Goal: Task Accomplishment & Management: Manage account settings

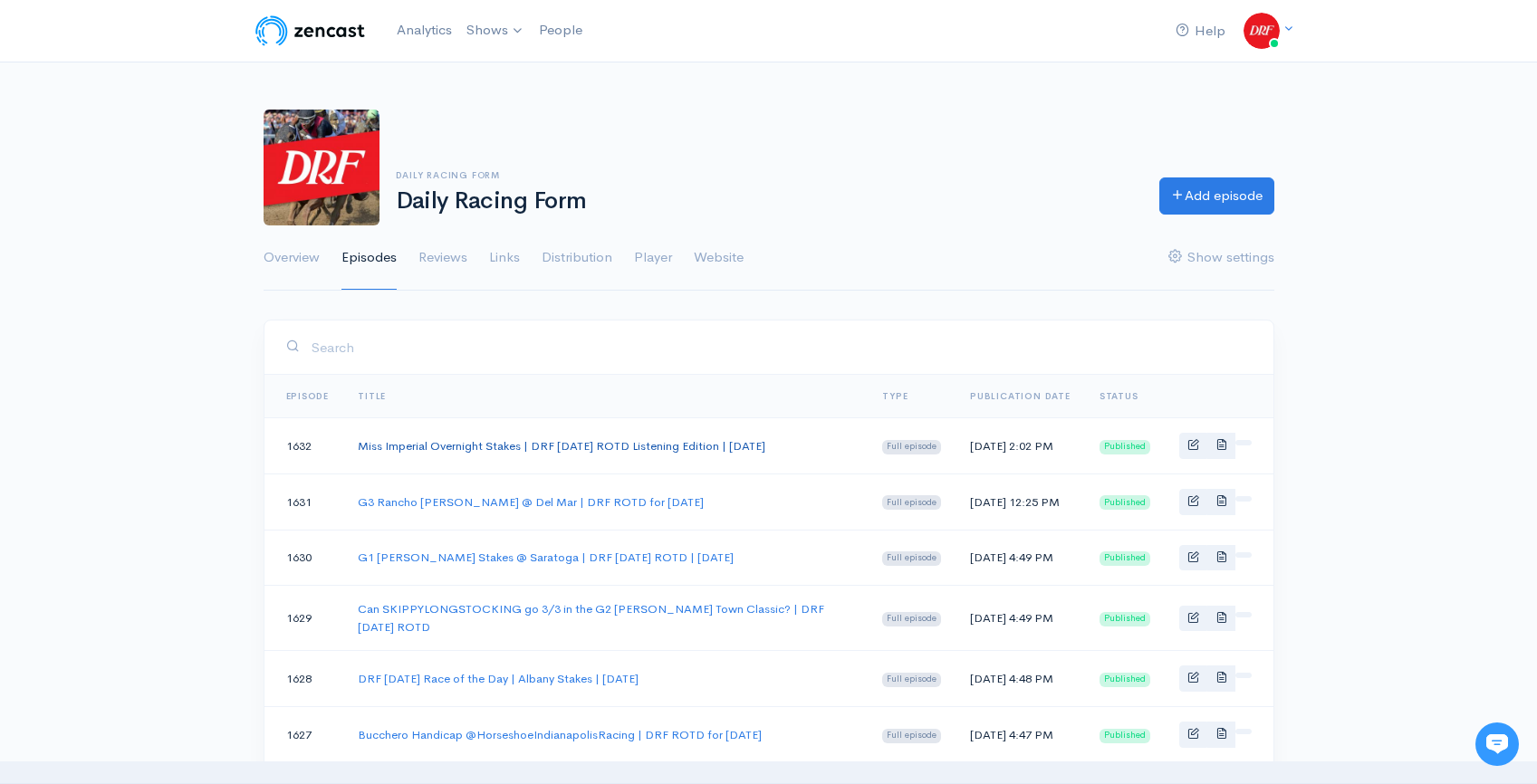
click at [697, 447] on link "Miss Imperial Overnight Stakes | DRF [DATE] ROTD Listening Edition | [DATE]" at bounding box center [561, 446] width 407 height 16
click at [683, 439] on link "Miss Imperial Overnight Stakes | DRF [DATE] ROTD Listening Edition | [DATE]" at bounding box center [561, 446] width 407 height 16
click at [388, 444] on link "Miss Imperial Overnight Stakes | DRF [DATE] ROTD Listening Edition | [DATE]" at bounding box center [561, 446] width 407 height 16
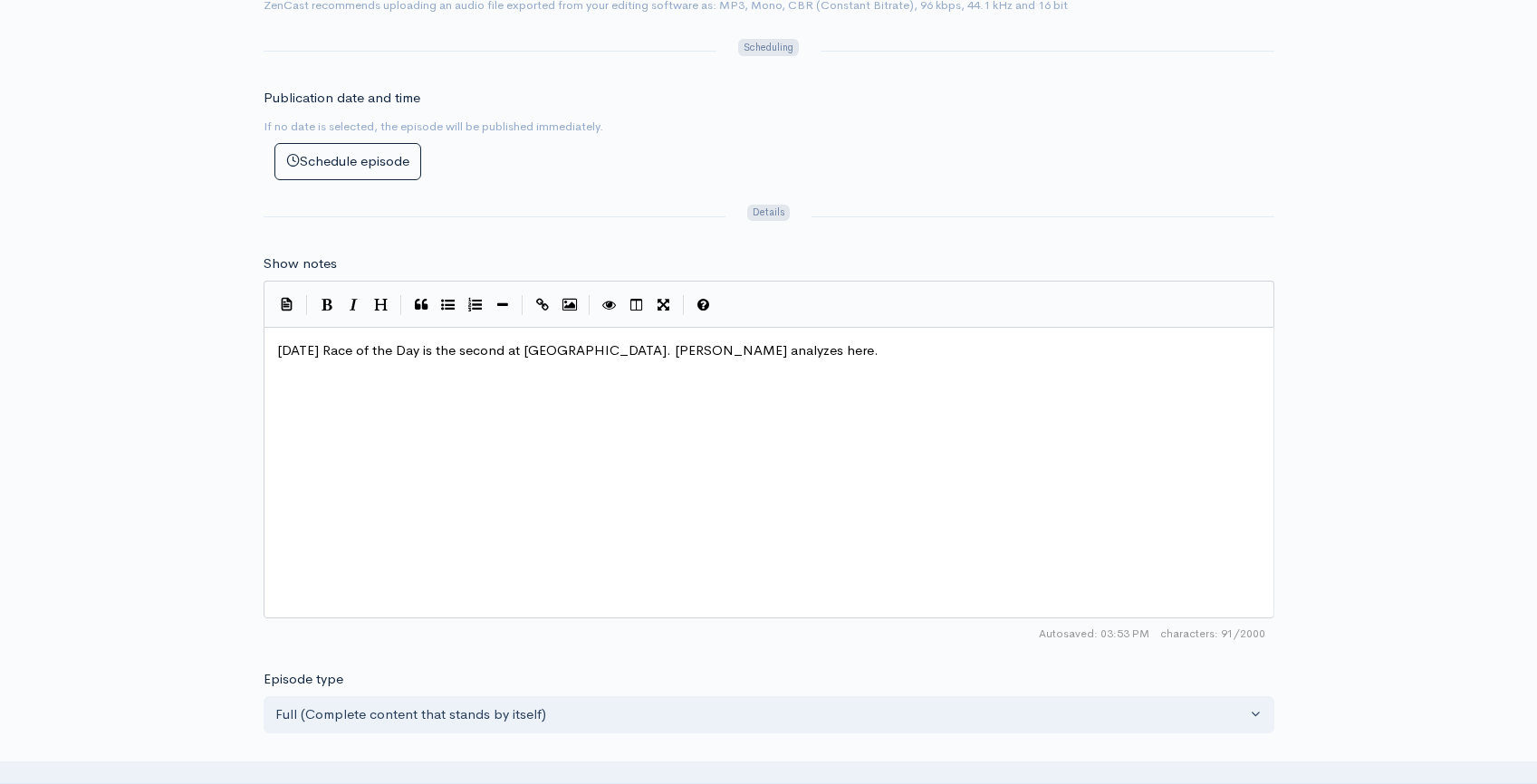
scroll to position [6, 0]
type textarea "s"
drag, startPoint x: 475, startPoint y: 357, endPoint x: 485, endPoint y: 357, distance: 10.0
type textarea "econd"
drag, startPoint x: 479, startPoint y: 353, endPoint x: 511, endPoint y: 355, distance: 32.1
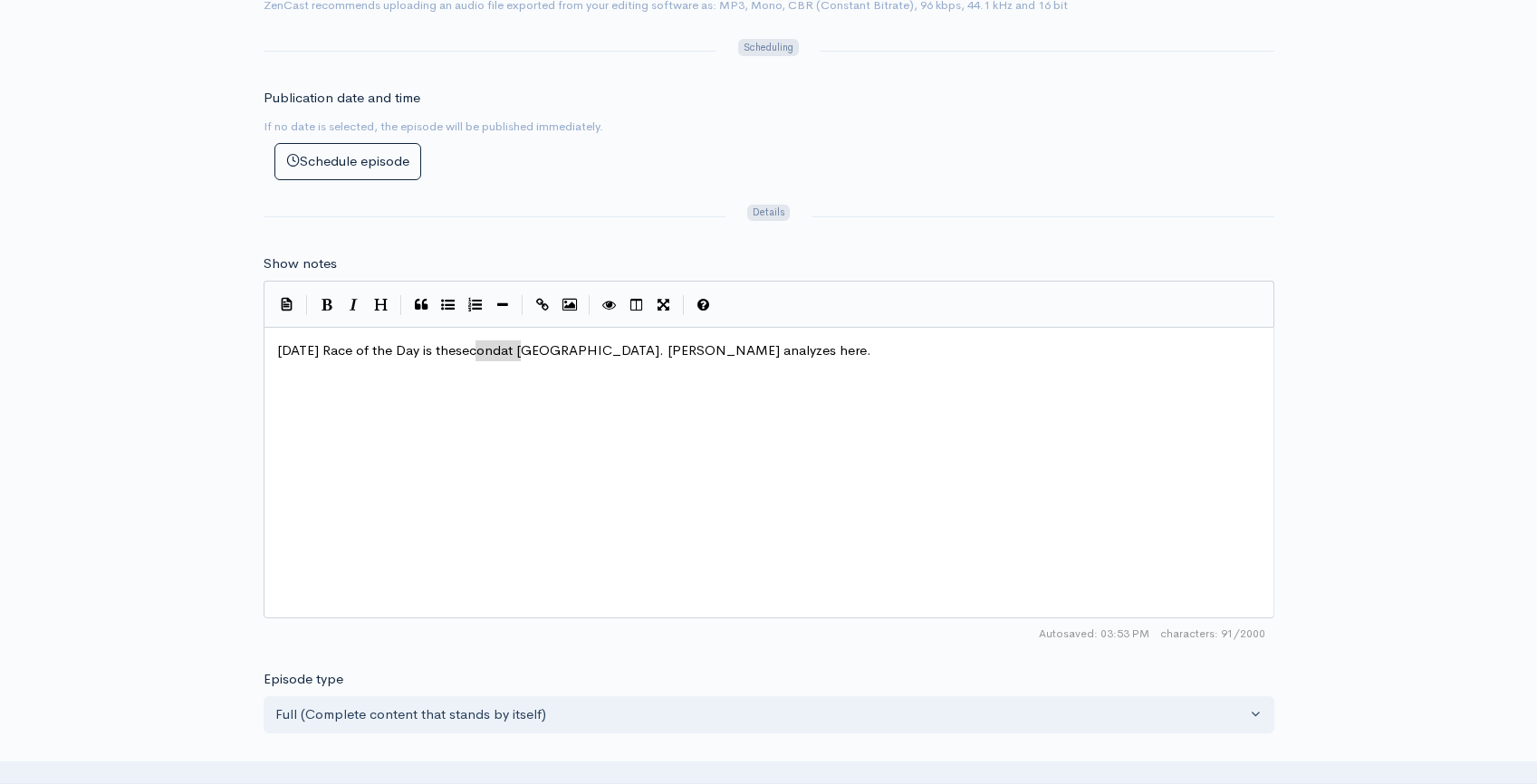
drag, startPoint x: 475, startPoint y: 357, endPoint x: 522, endPoint y: 354, distance: 47.1
type textarea "​second"
paste textarea
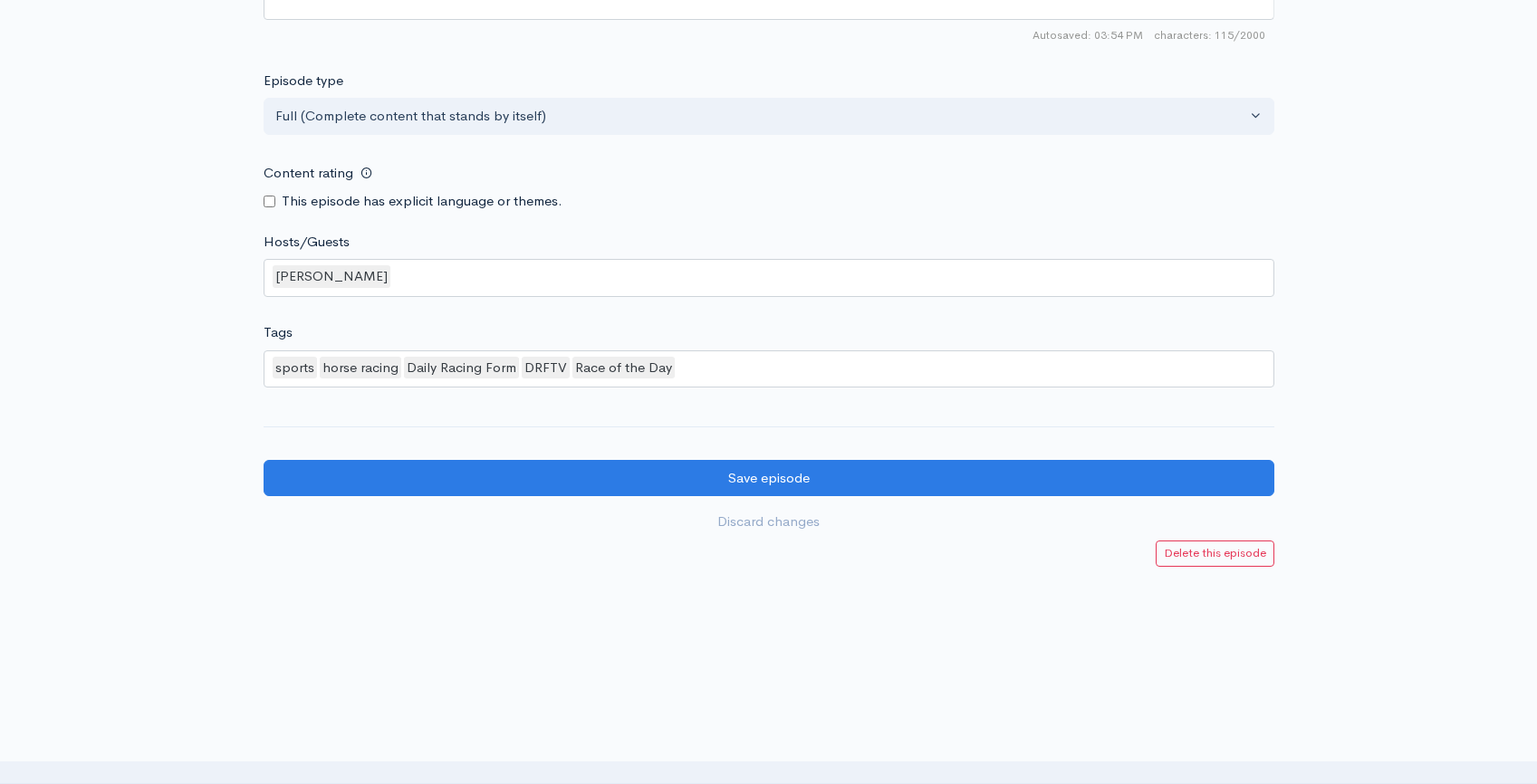
scroll to position [1442, 0]
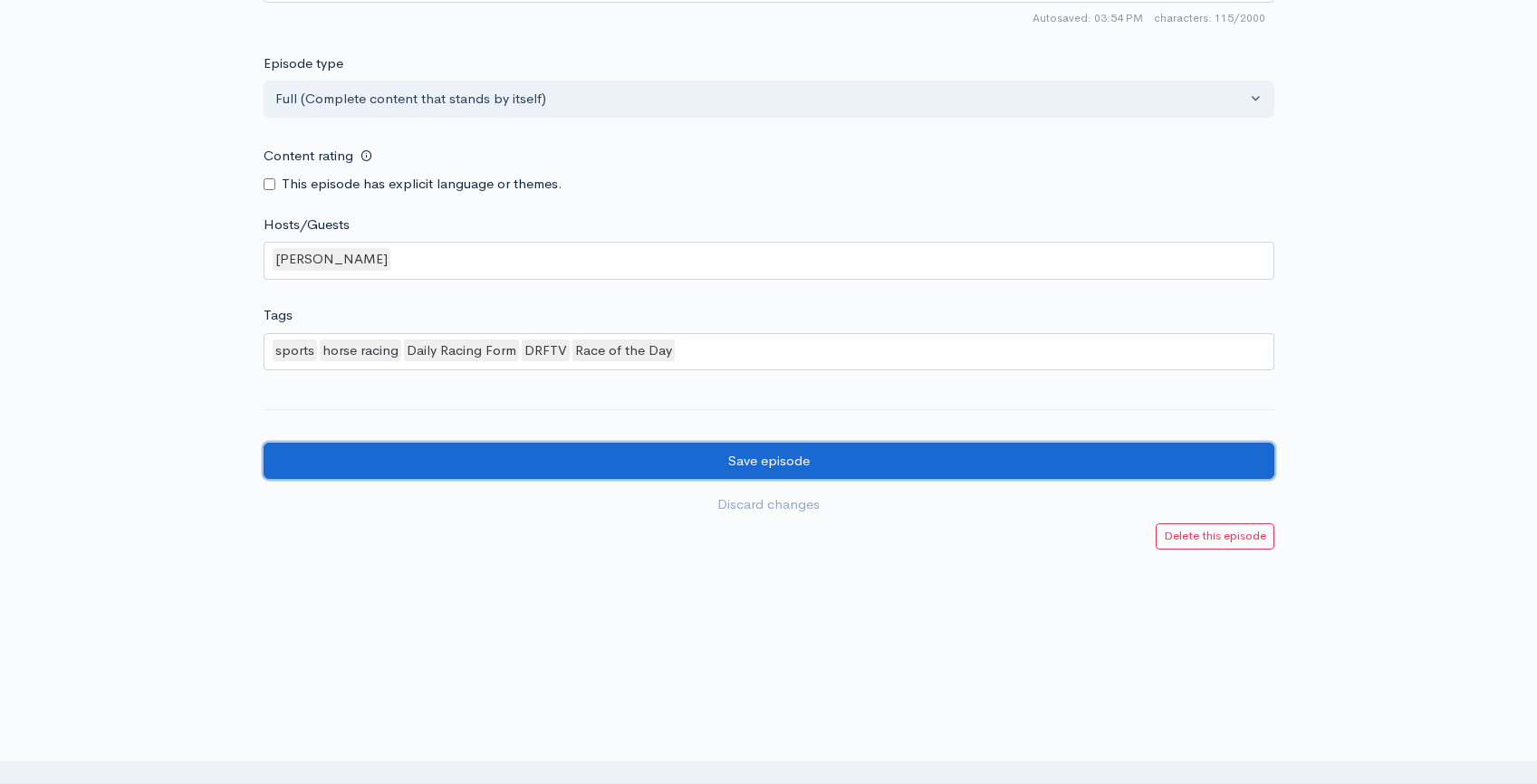
click at [821, 469] on input "Save episode" at bounding box center [768, 462] width 1011 height 37
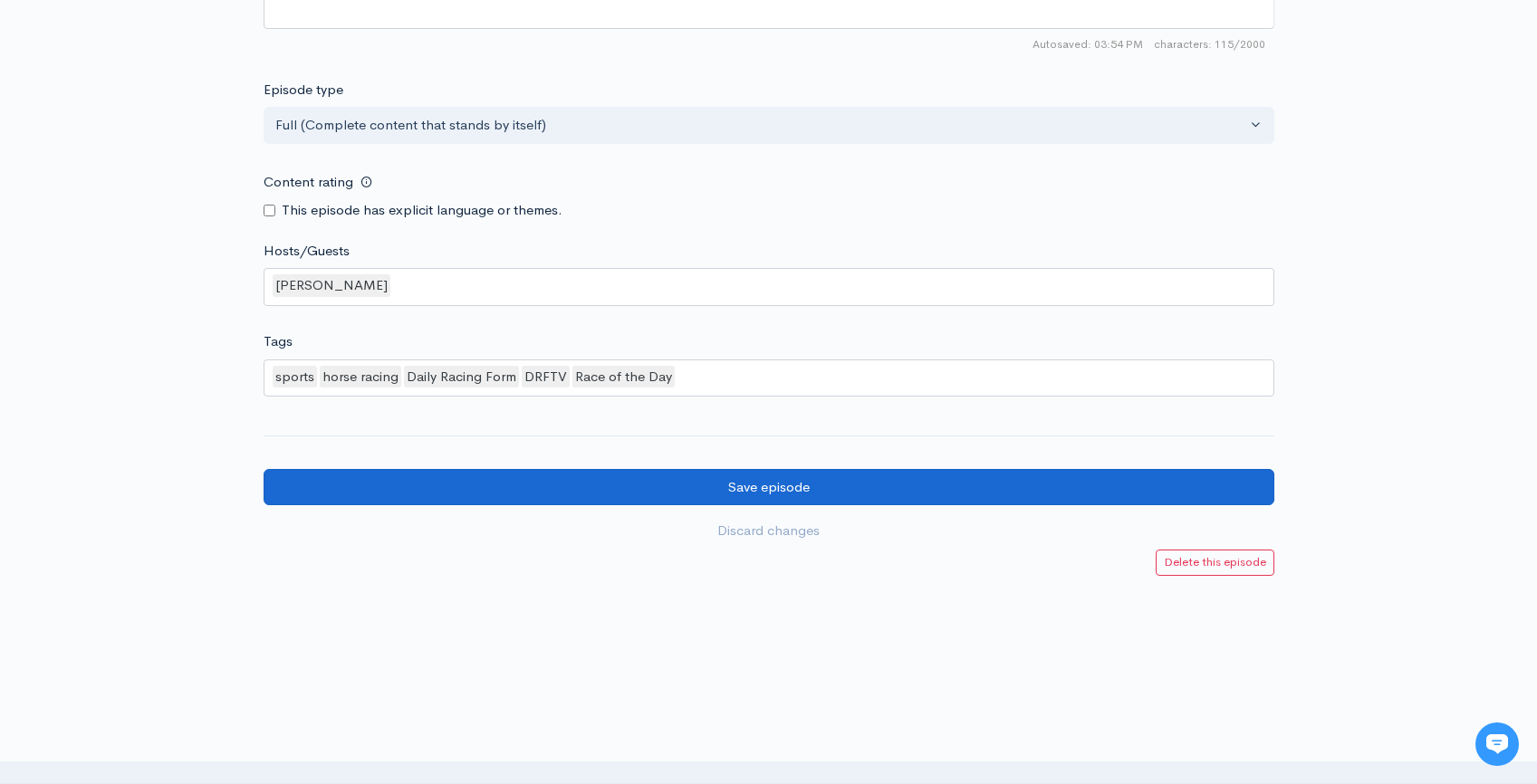
scroll to position [1427, 0]
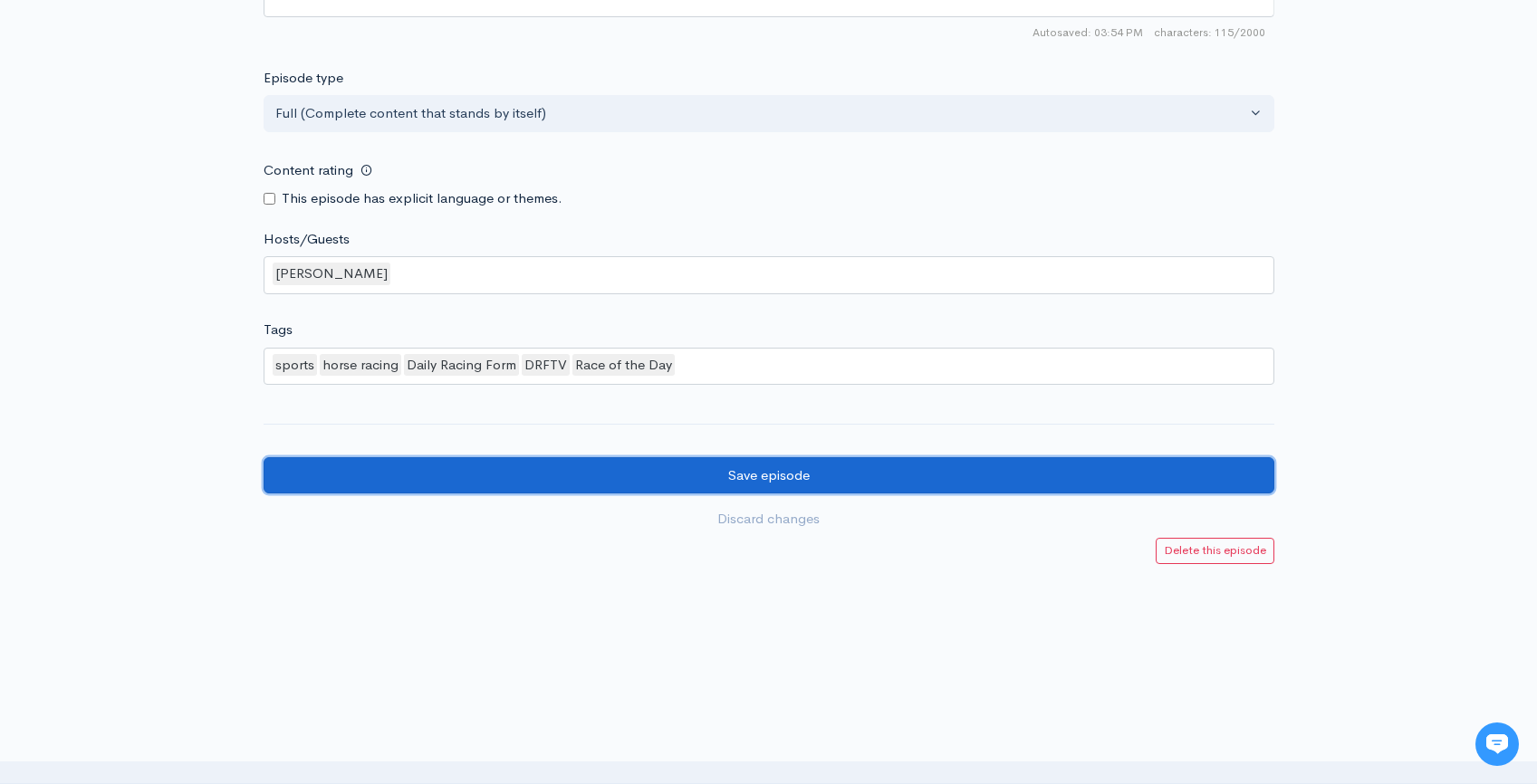
click at [880, 482] on input "Save episode" at bounding box center [768, 475] width 1011 height 37
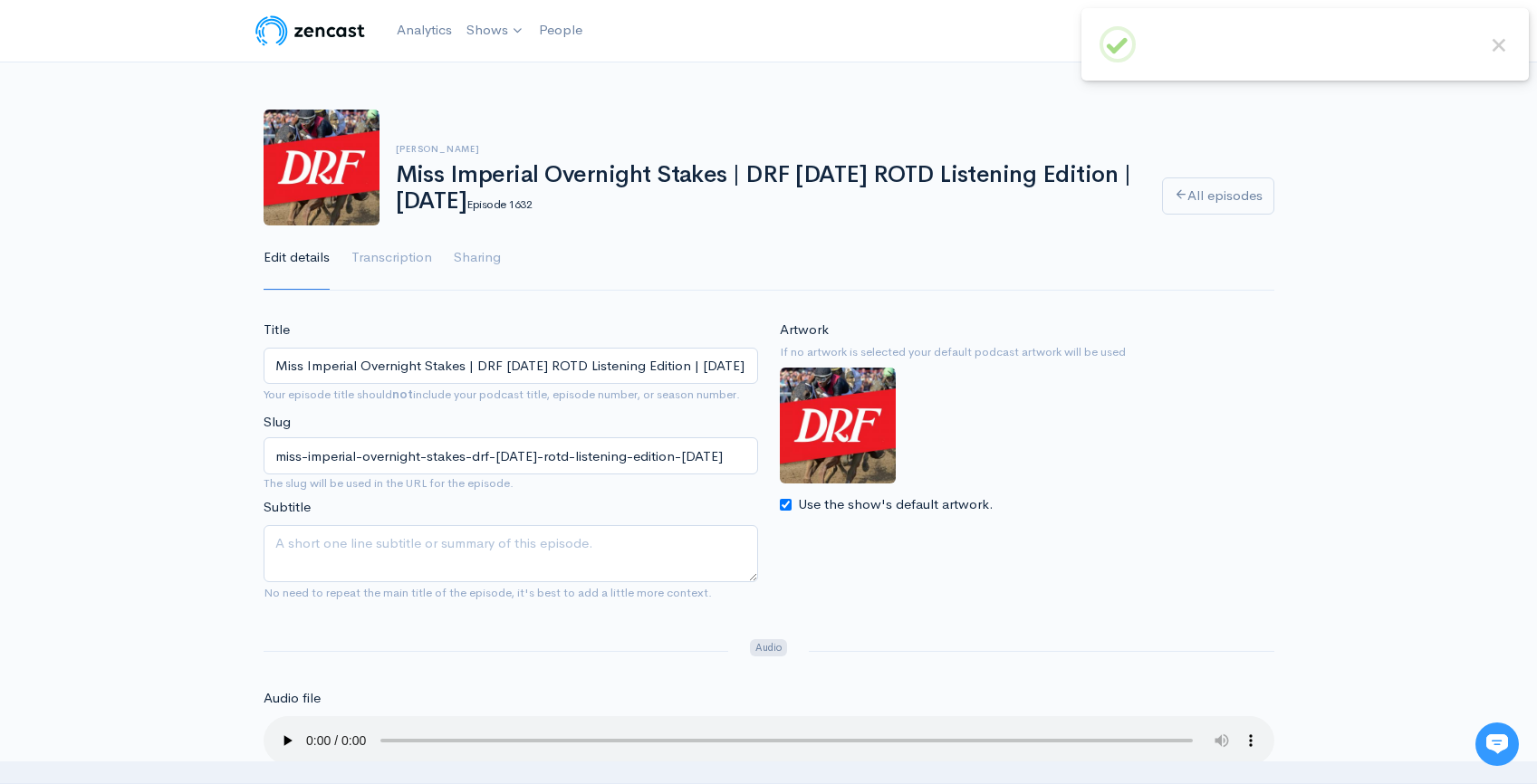
click at [343, 41] on img at bounding box center [310, 30] width 115 height 36
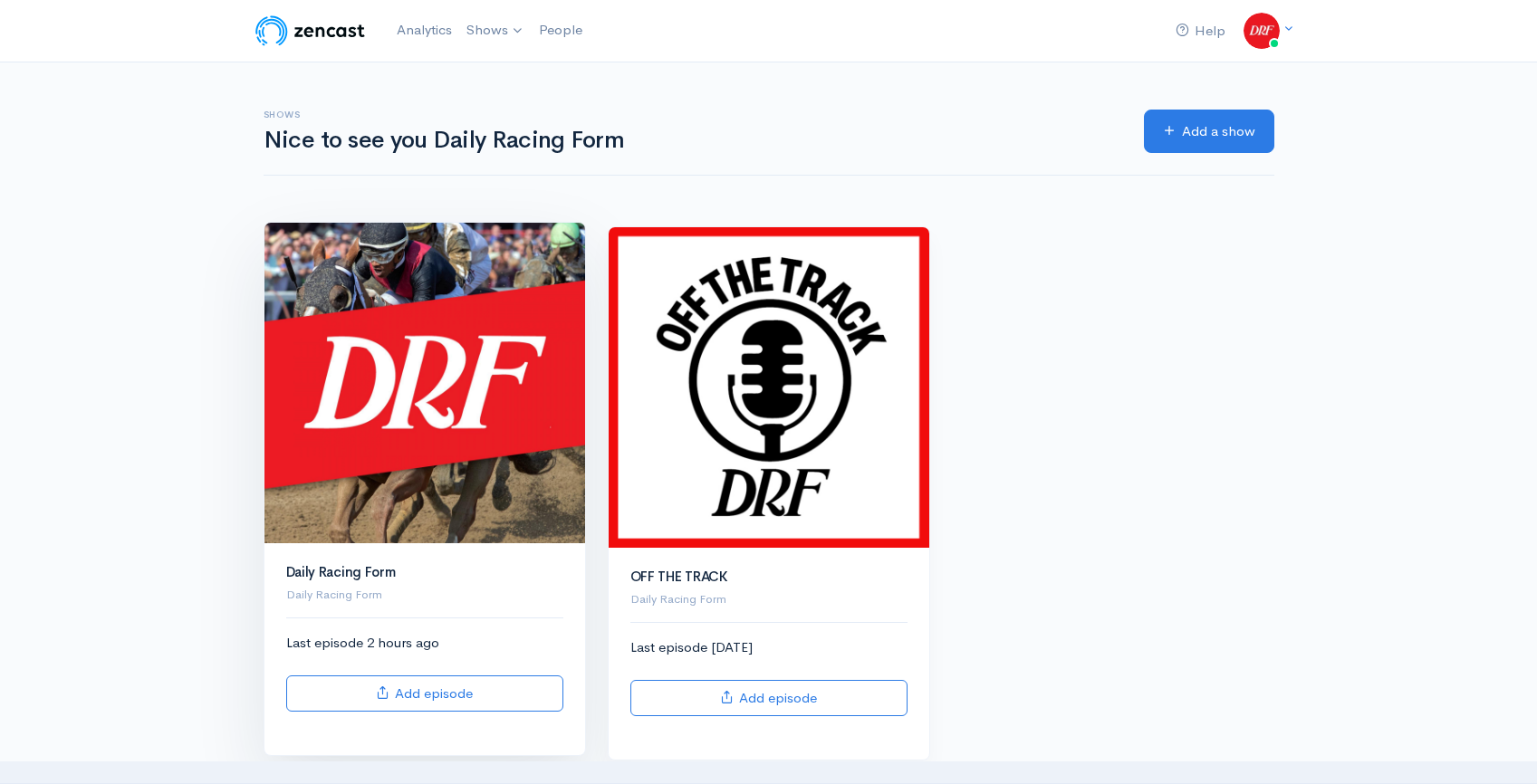
click at [487, 524] on img at bounding box center [425, 383] width 321 height 321
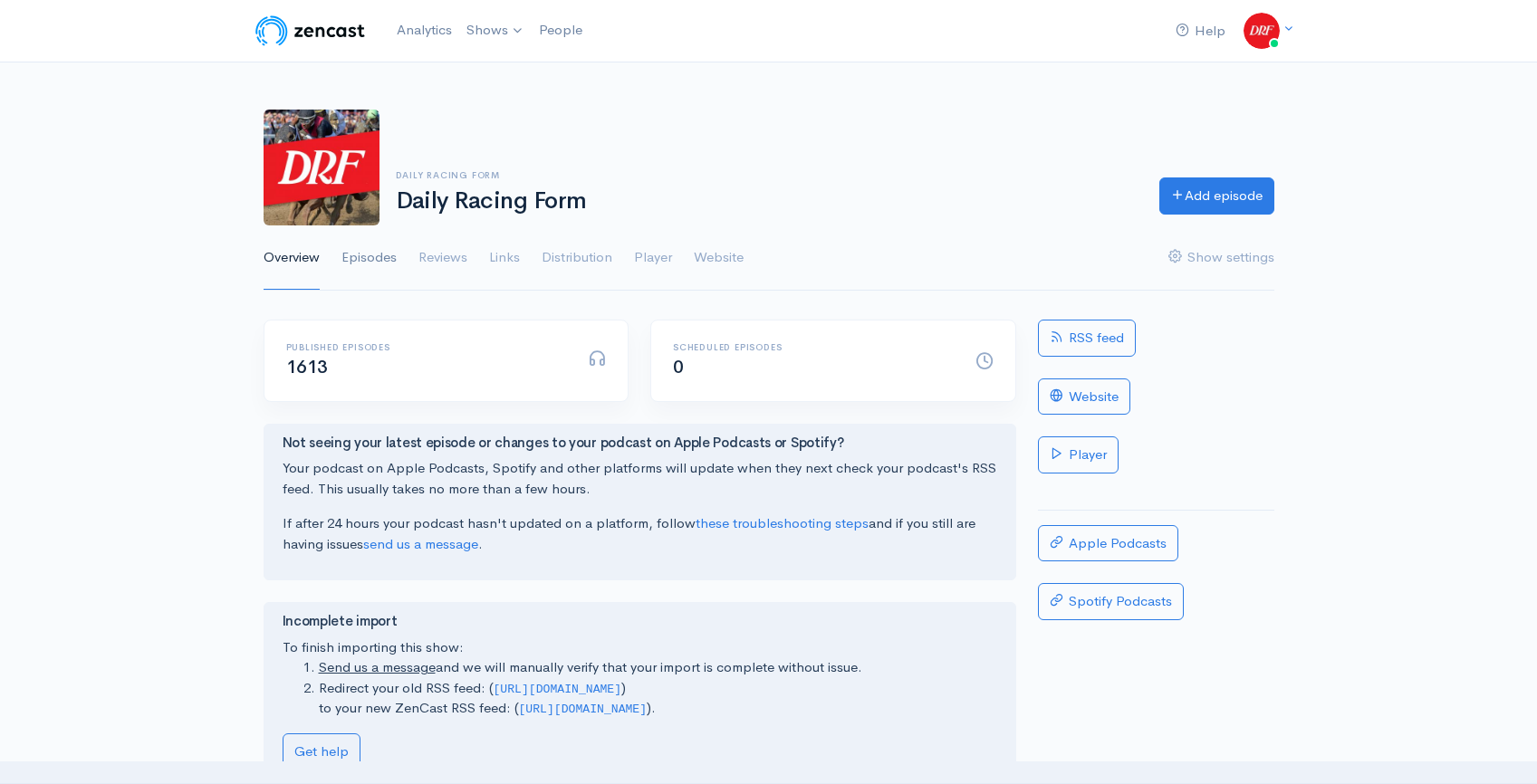
click at [358, 263] on link "Episodes" at bounding box center [370, 258] width 55 height 65
